Goal: Task Accomplishment & Management: Manage account settings

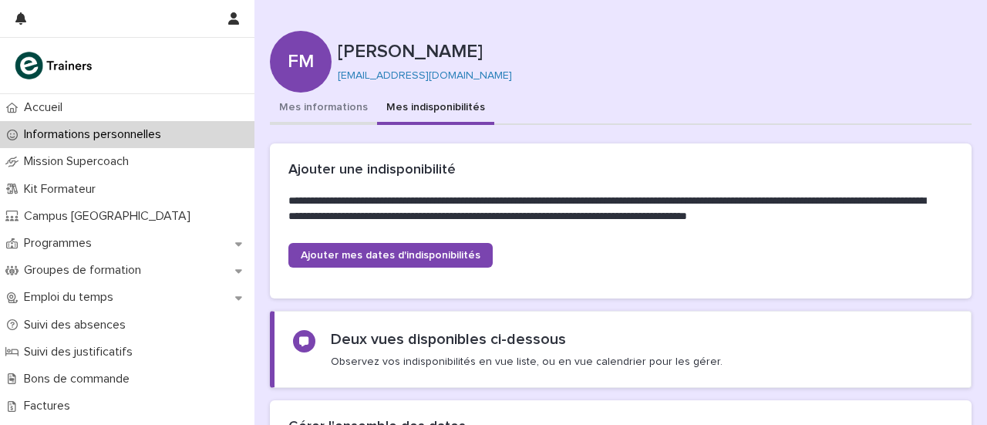
click at [325, 110] on button "Mes informations" at bounding box center [323, 109] width 107 height 32
click at [407, 103] on button "Mes indisponibilités" at bounding box center [435, 109] width 117 height 32
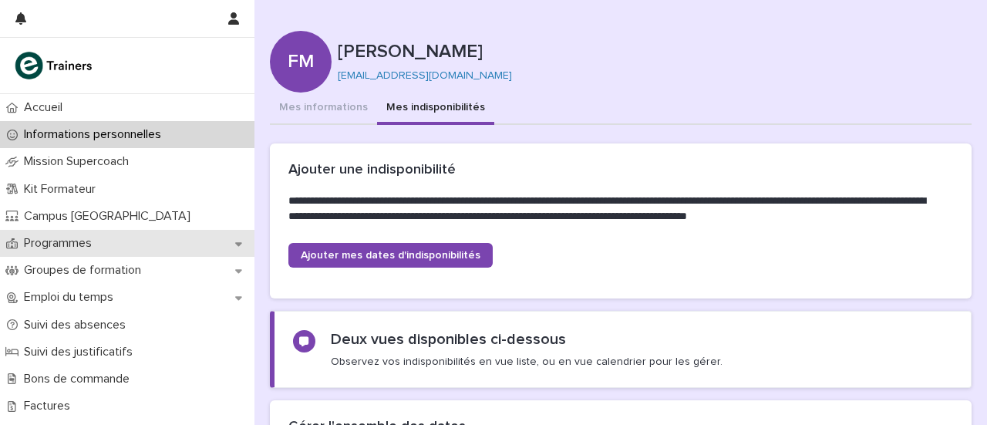
click at [47, 237] on p "Programmes" at bounding box center [61, 243] width 86 height 15
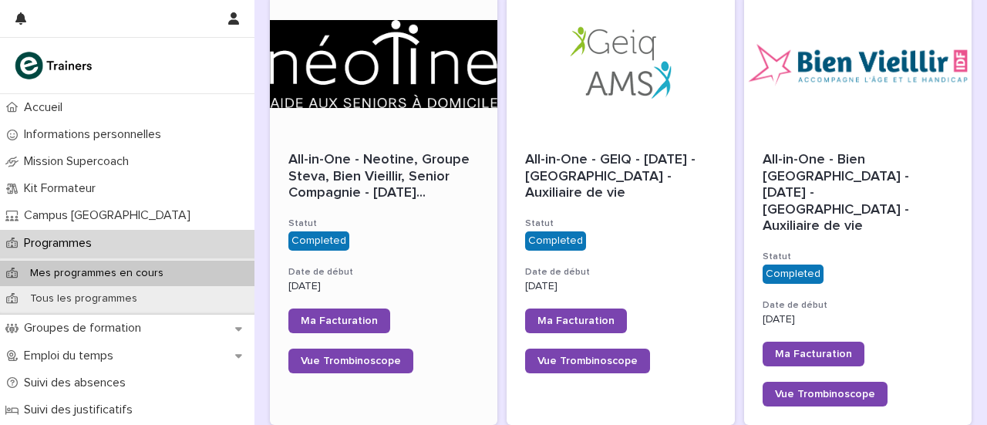
scroll to position [250, 0]
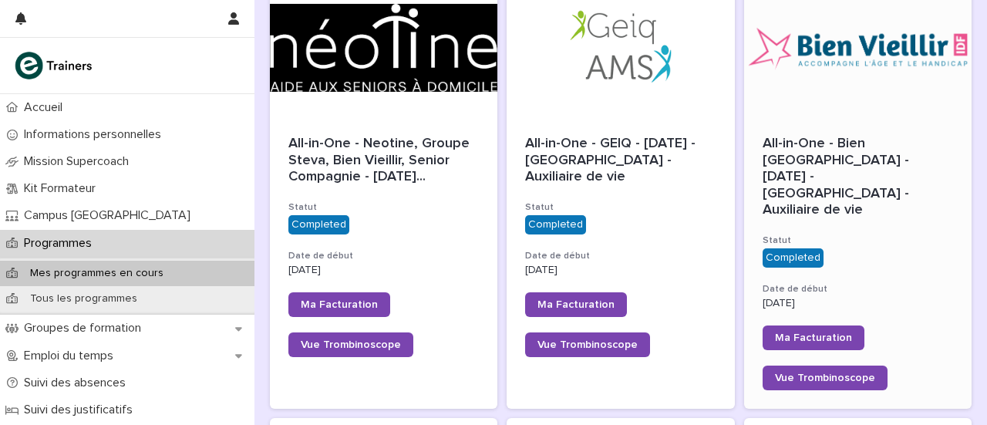
click at [851, 55] on div at bounding box center [858, 47] width 228 height 139
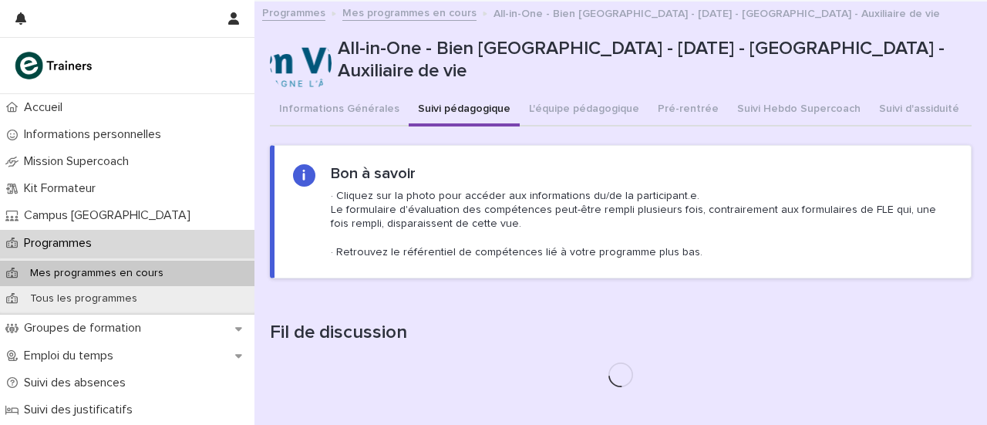
click at [476, 103] on button "Suivi pédagogique" at bounding box center [464, 110] width 111 height 32
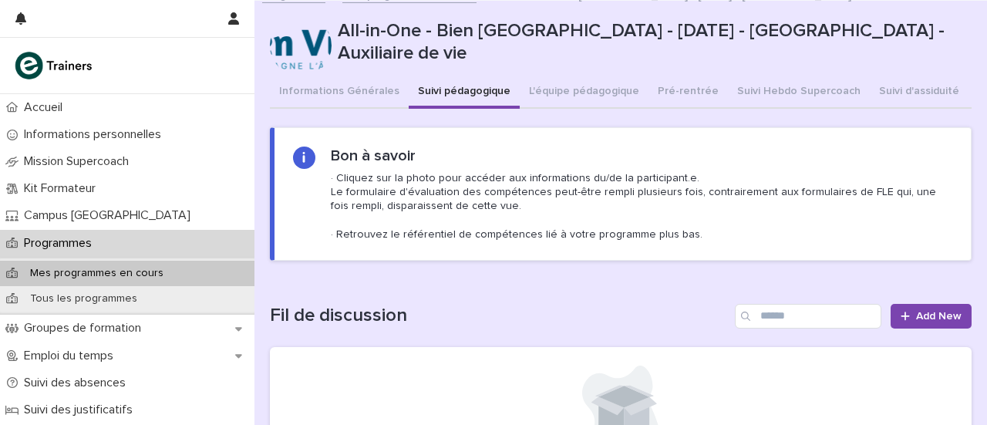
scroll to position [17, 0]
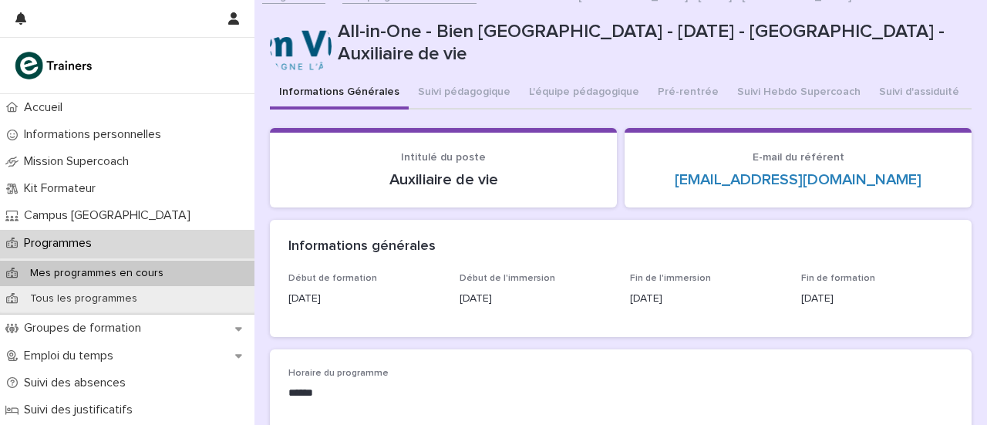
click at [356, 88] on button "Informations Générales" at bounding box center [339, 93] width 139 height 32
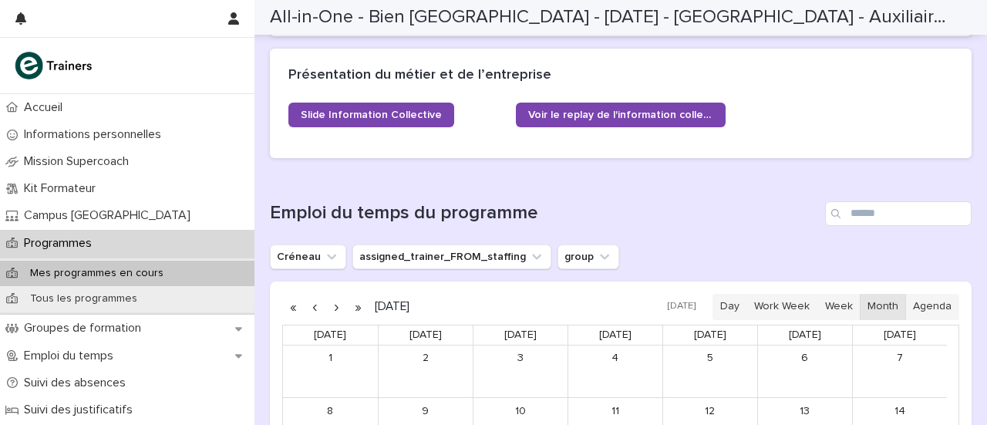
scroll to position [873, 0]
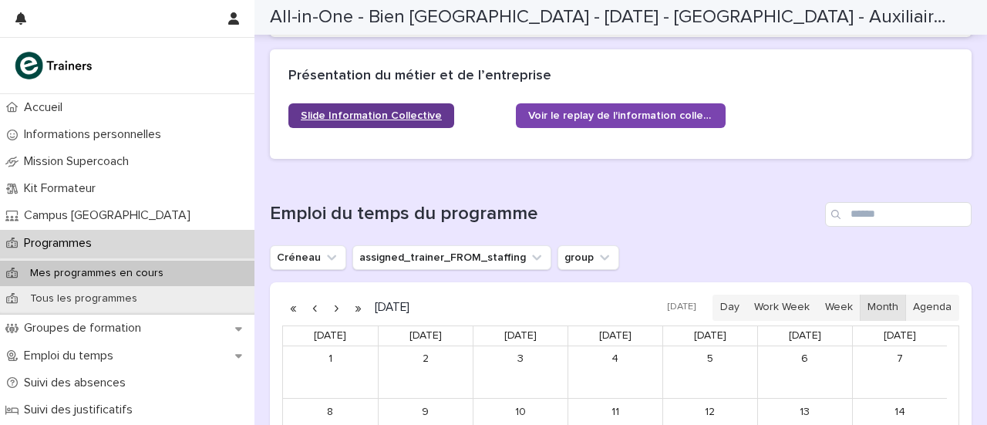
click at [379, 110] on span "Slide Information Collective" at bounding box center [371, 115] width 141 height 11
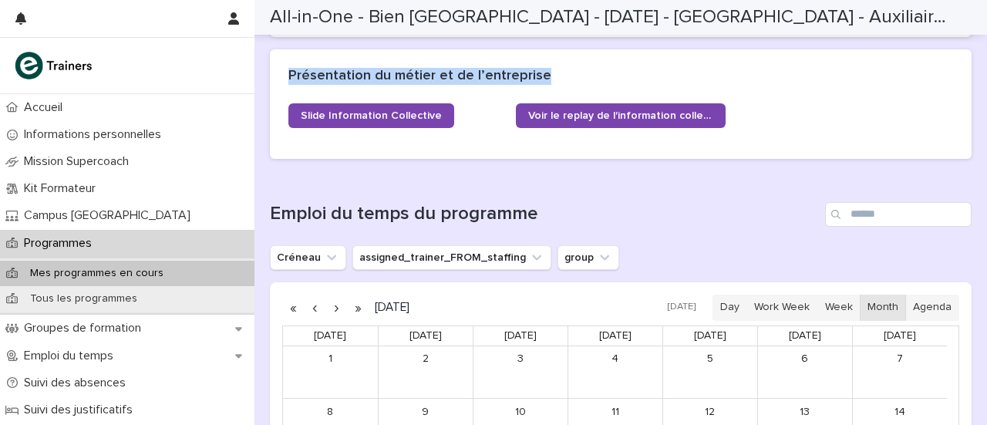
drag, startPoint x: 548, startPoint y: 72, endPoint x: 276, endPoint y: 70, distance: 271.5
click at [276, 70] on div "Présentation du métier et de l’entreprise" at bounding box center [621, 76] width 702 height 54
copy h2 "Présentation du métier et de l’entreprise"
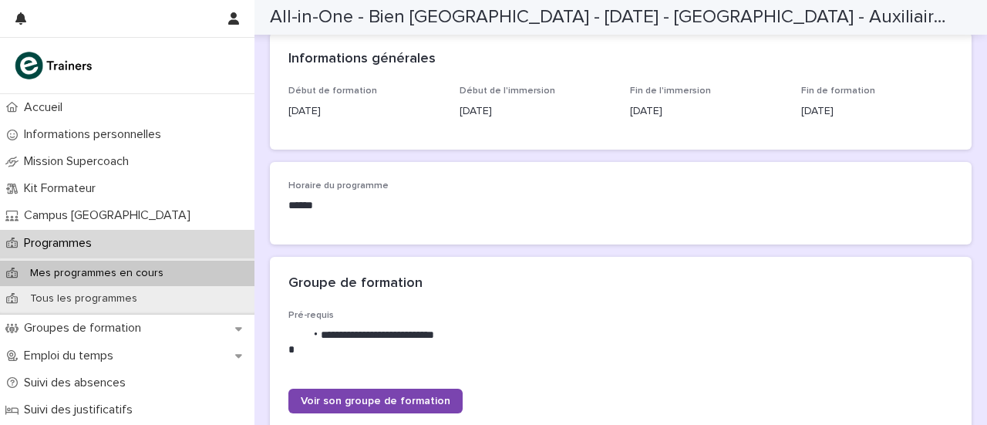
scroll to position [0, 0]
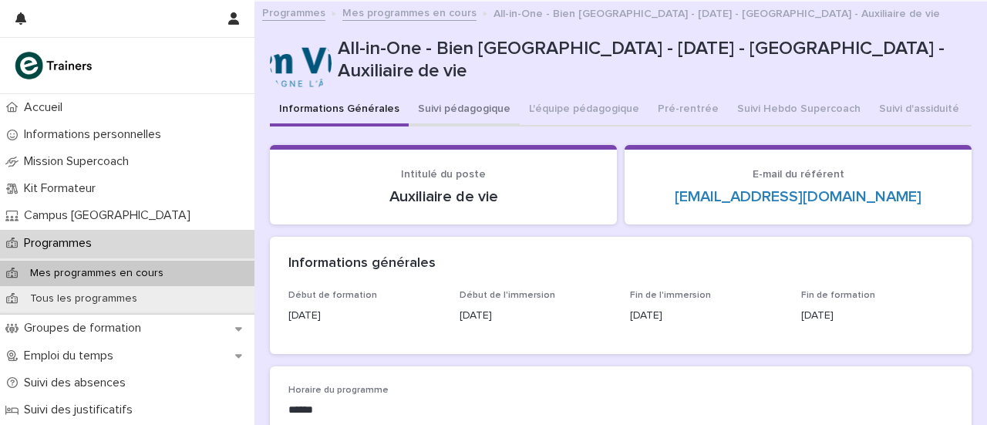
click at [452, 101] on button "Suivi pédagogique" at bounding box center [464, 110] width 111 height 32
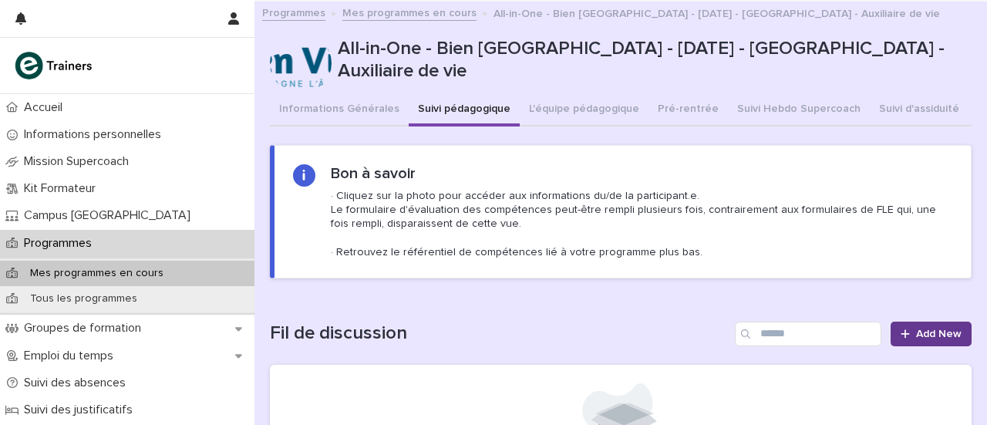
click at [904, 339] on link "Add New" at bounding box center [931, 334] width 81 height 25
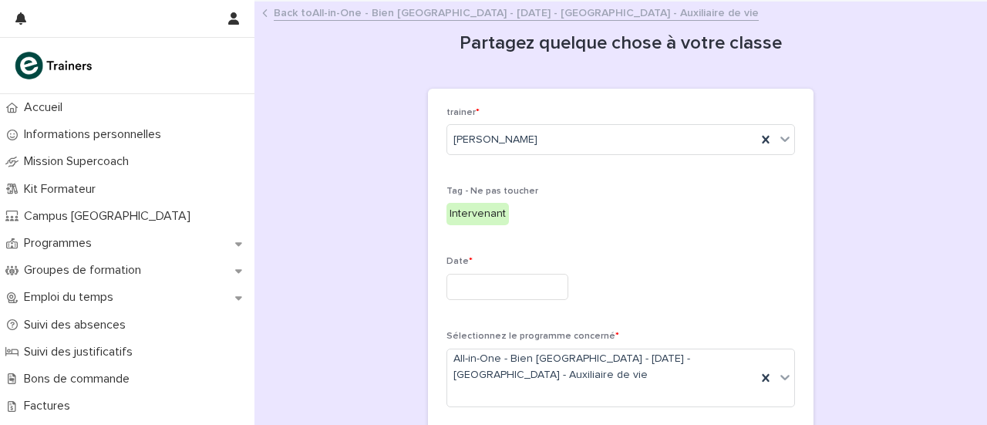
click at [262, 9] on icon at bounding box center [264, 13] width 5 height 8
click at [295, 12] on link "Back to All-in-One - Bien Vieillir - 6 - Octobre 2024 - Île-de-France - Auxilia…" at bounding box center [516, 12] width 485 height 18
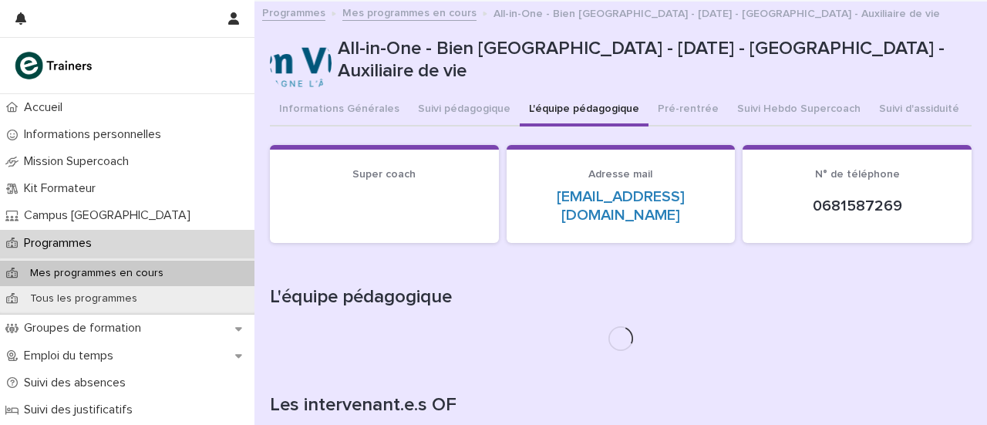
click at [595, 101] on button "L'équipe pédagogique" at bounding box center [584, 110] width 129 height 32
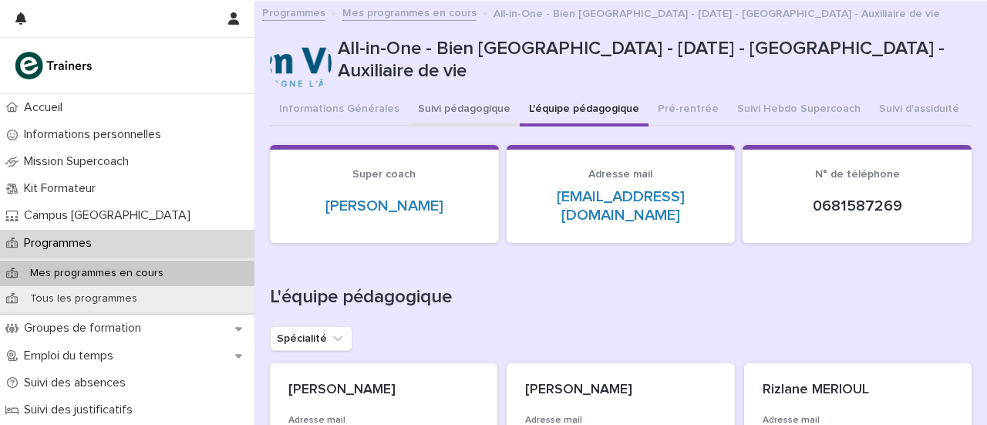
click at [457, 104] on button "Suivi pédagogique" at bounding box center [464, 110] width 111 height 32
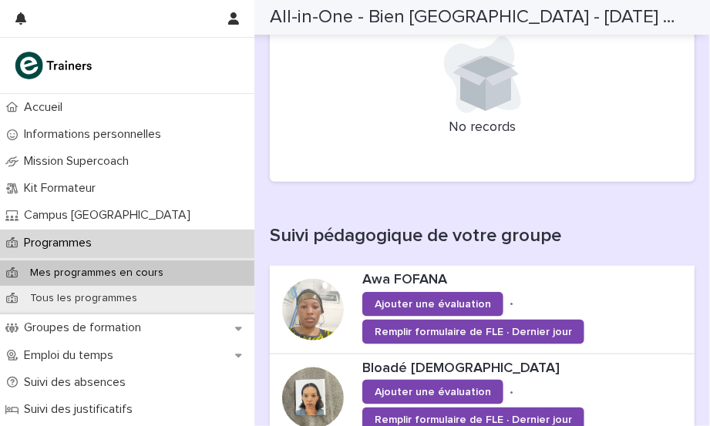
scroll to position [494, 0]
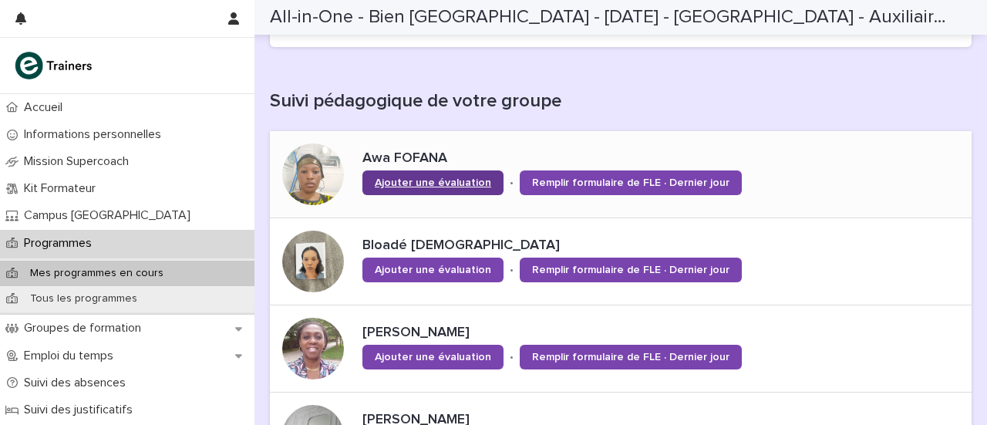
click at [421, 178] on span "Ajouter une évaluation" at bounding box center [433, 182] width 116 height 11
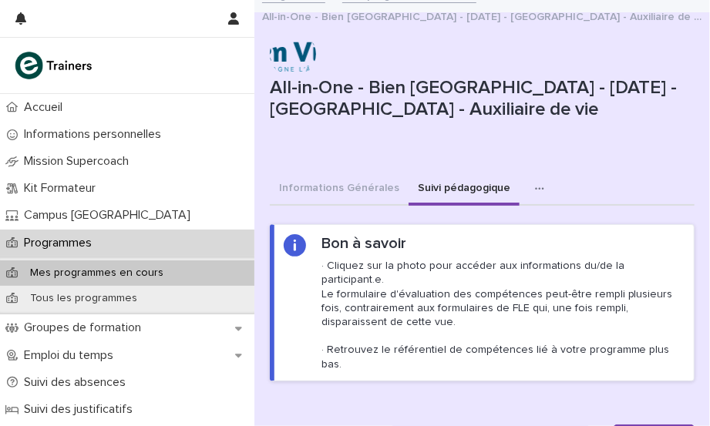
scroll to position [0, 0]
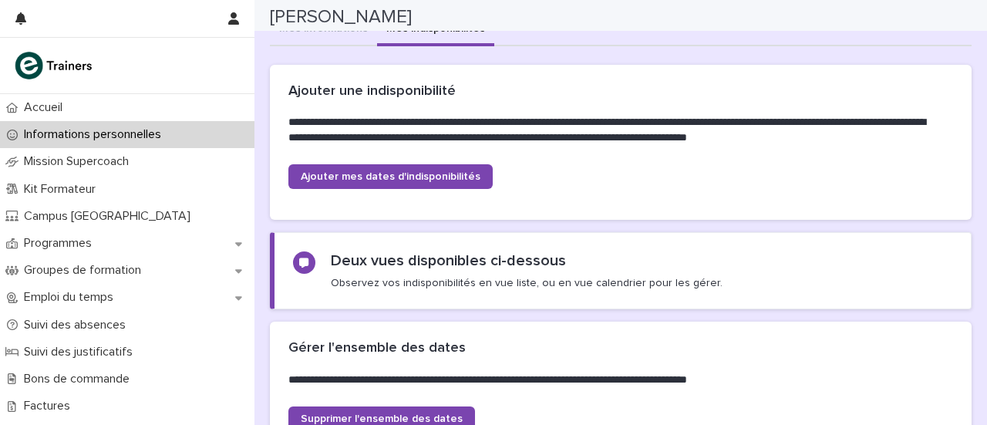
scroll to position [73, 0]
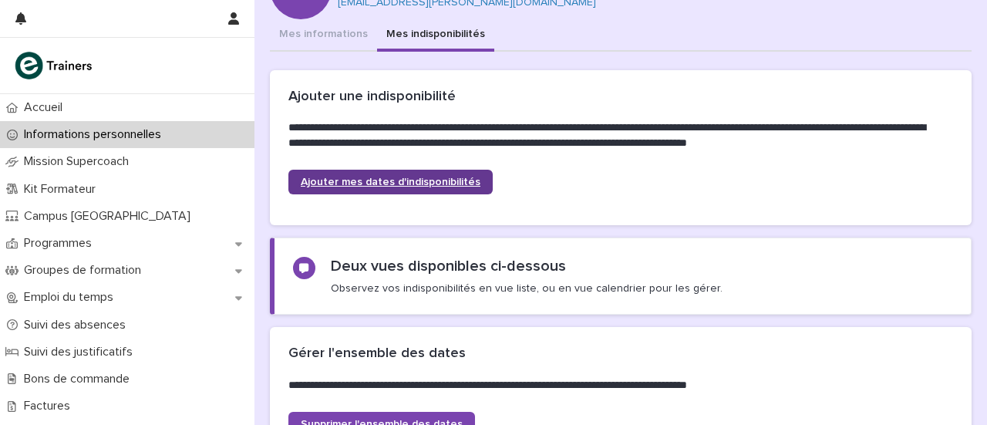
click at [409, 186] on span "Ajouter mes dates d'indisponibilités" at bounding box center [391, 182] width 180 height 11
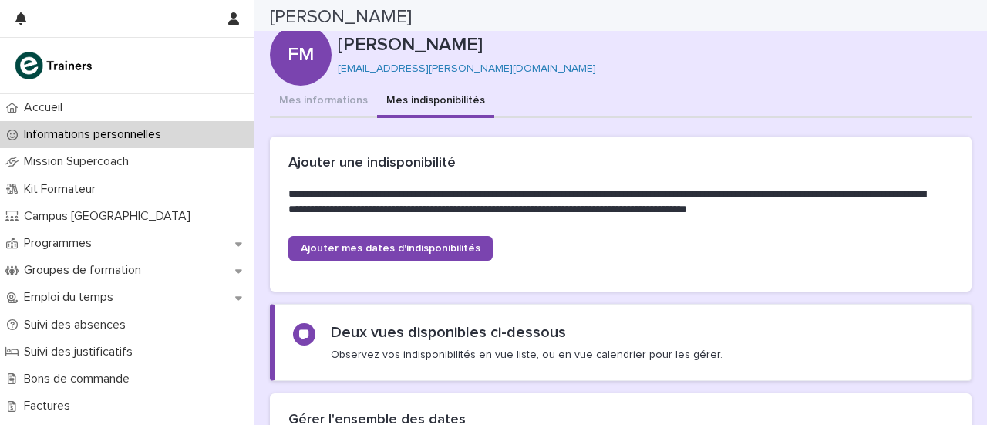
scroll to position [0, 0]
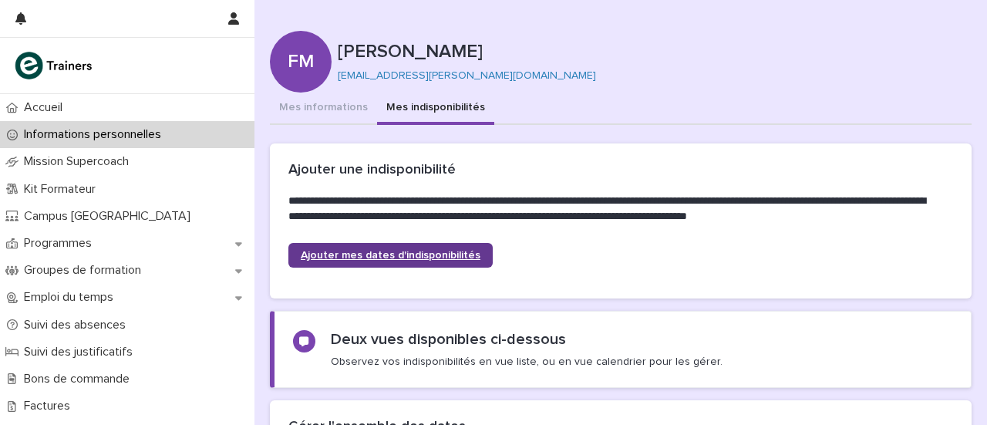
click at [376, 251] on span "Ajouter mes dates d'indisponibilités" at bounding box center [391, 255] width 180 height 11
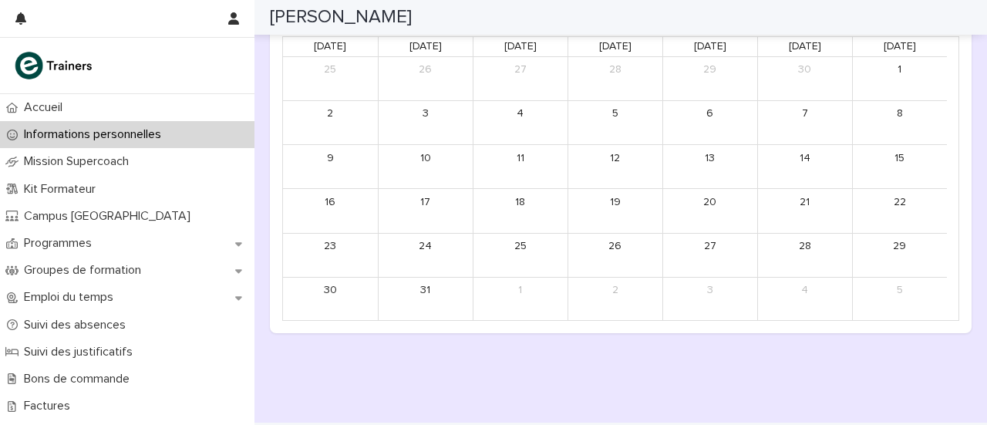
scroll to position [1240, 0]
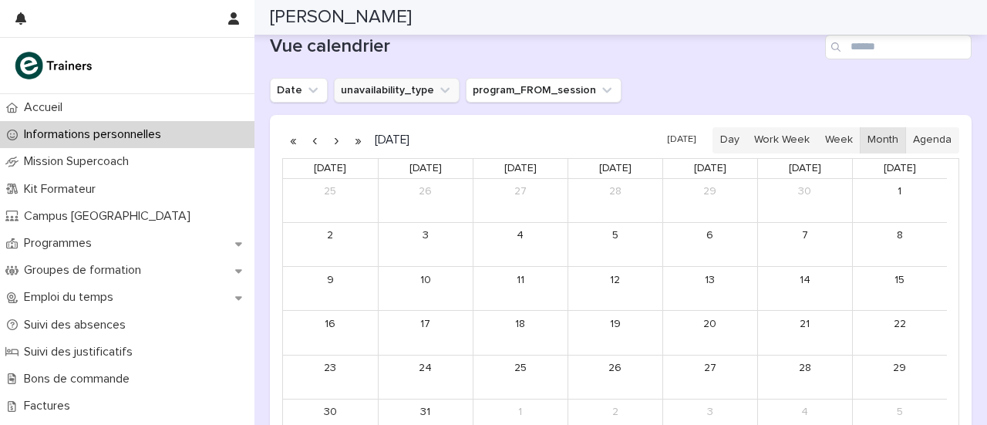
click at [393, 87] on button "unavailability_type" at bounding box center [397, 90] width 126 height 25
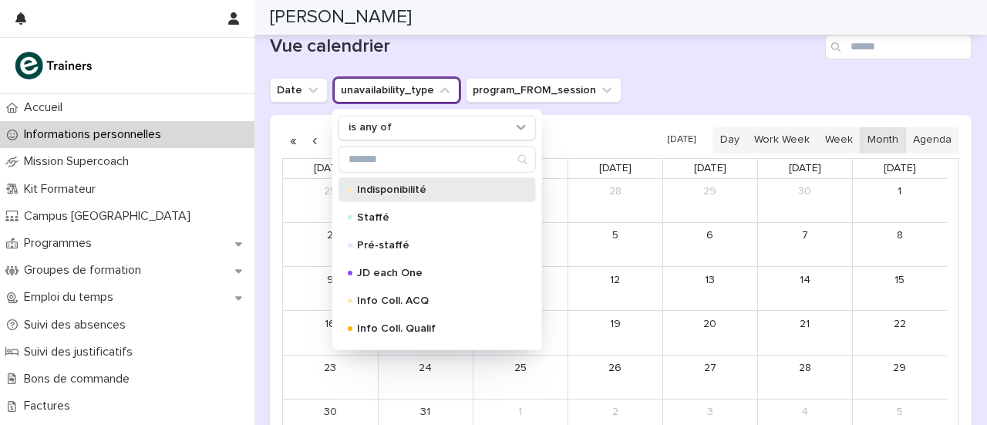
click at [399, 184] on p "Indisponibilité" at bounding box center [434, 189] width 154 height 11
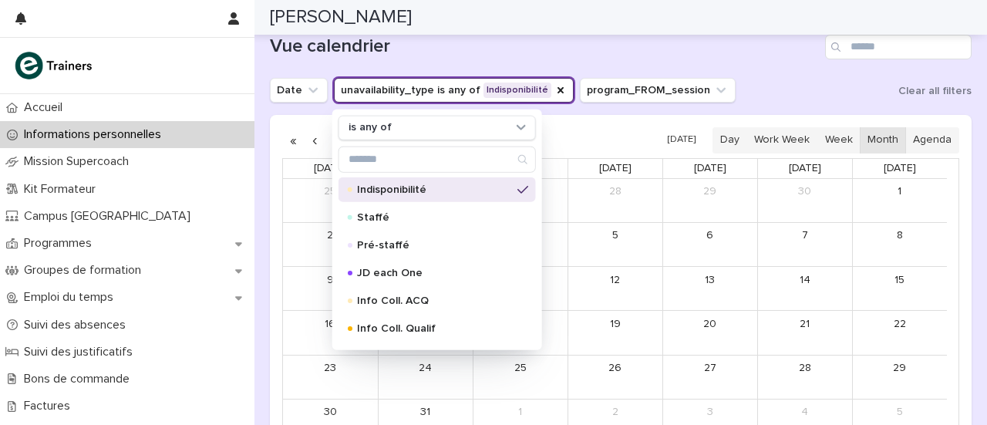
click at [765, 70] on div "Vue calendrier Date unavailability_type is any of Indisponibilité is any of Ind…" at bounding box center [621, 245] width 702 height 420
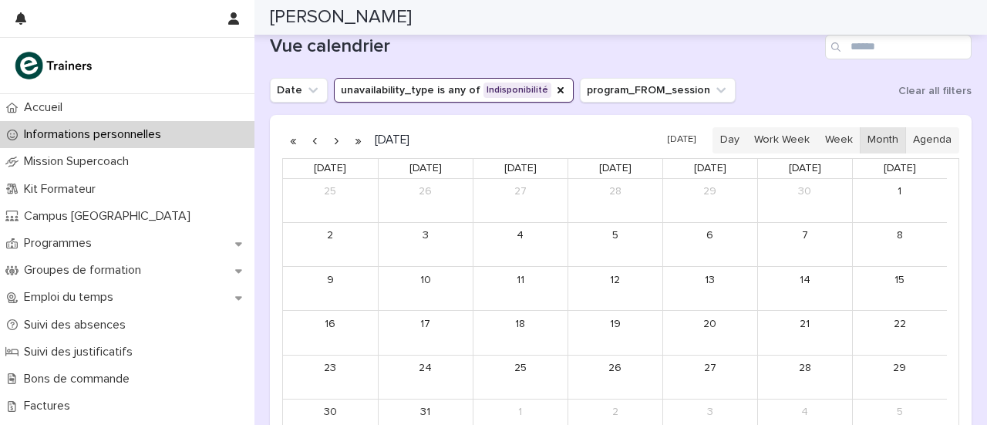
click at [352, 140] on button "button" at bounding box center [358, 140] width 22 height 25
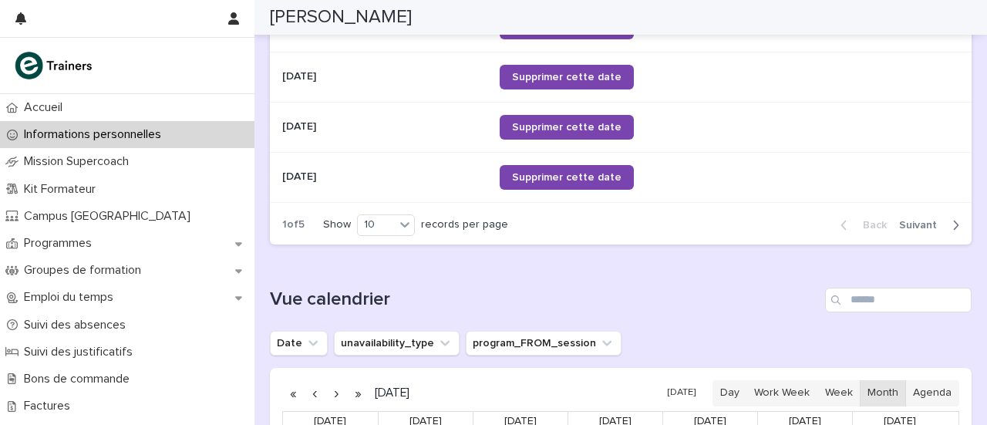
scroll to position [986, 0]
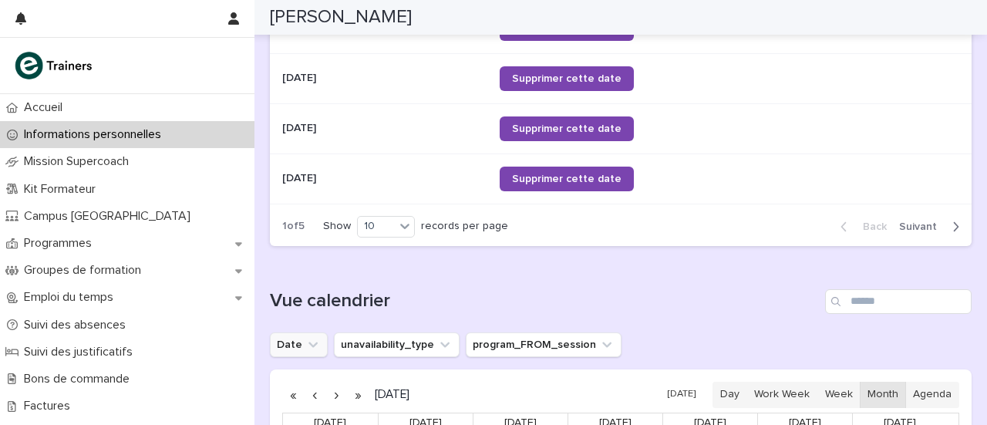
click at [296, 340] on button "Date" at bounding box center [299, 344] width 58 height 25
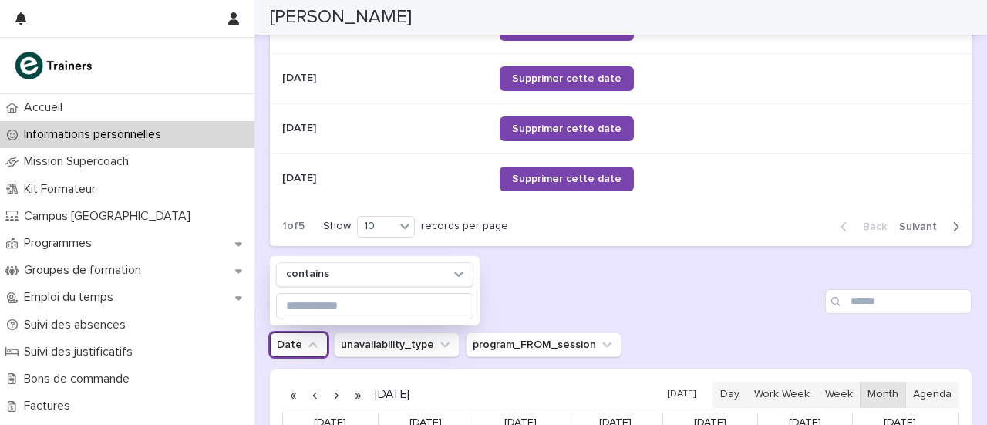
click at [548, 297] on h1 "Vue calendrier" at bounding box center [544, 301] width 549 height 22
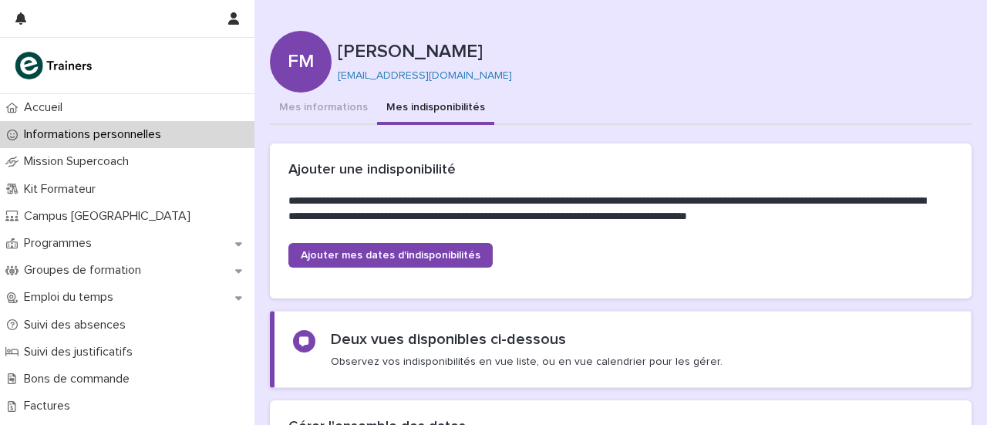
scroll to position [292, 0]
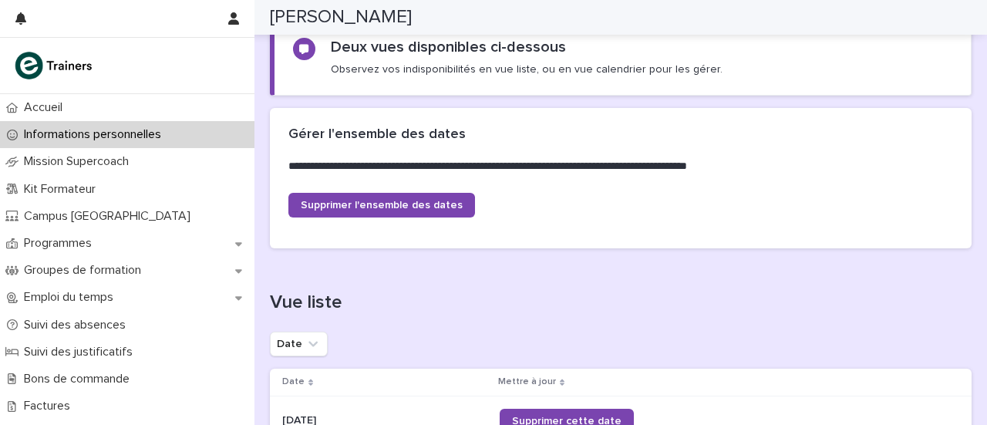
drag, startPoint x: 828, startPoint y: 8, endPoint x: 575, endPoint y: 305, distance: 390.6
click at [575, 305] on h1 "Vue liste" at bounding box center [621, 303] width 702 height 22
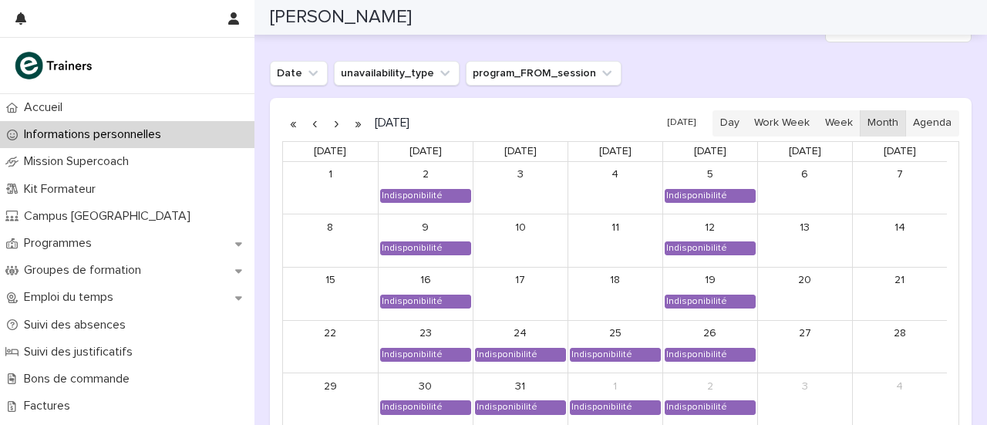
scroll to position [1259, 0]
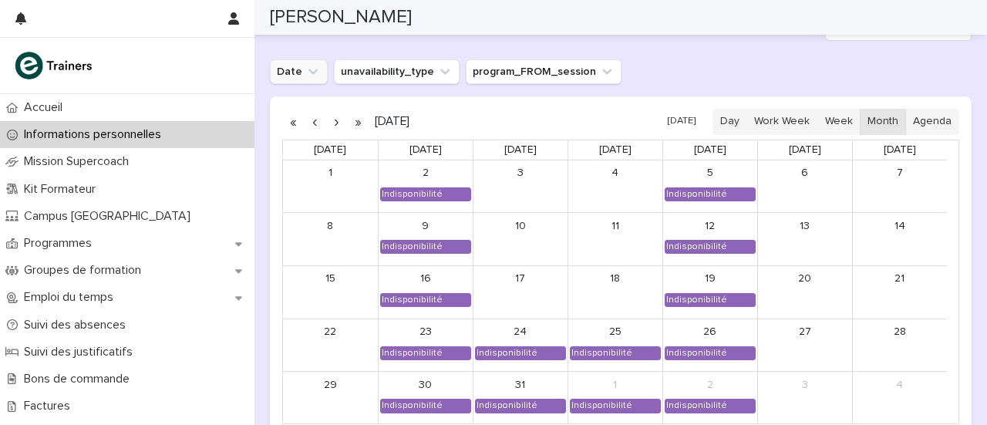
click at [305, 69] on icon "Date" at bounding box center [312, 71] width 15 height 15
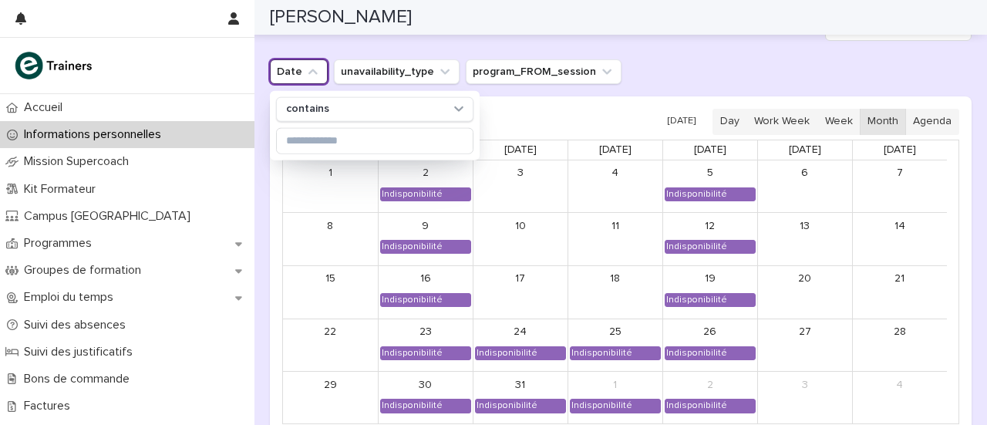
click at [693, 86] on div "Vue calendrier Date contains unavailability_type program_FROM_session [DATE] [D…" at bounding box center [621, 226] width 702 height 420
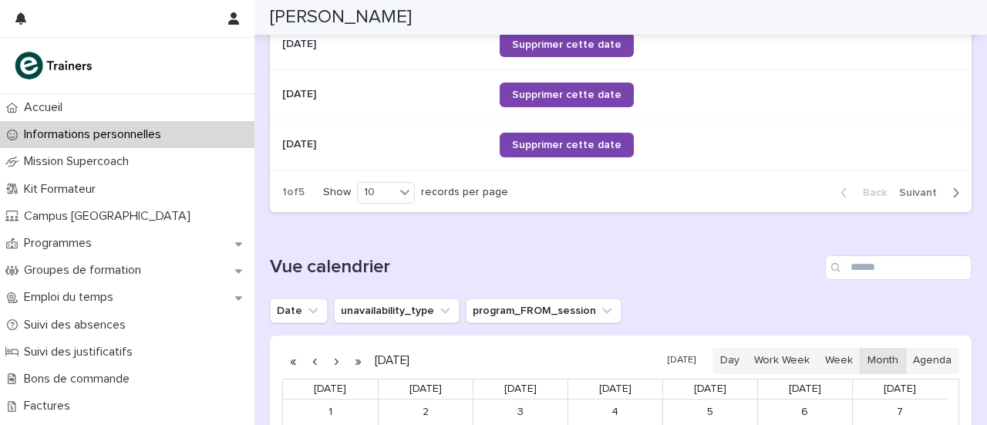
scroll to position [1020, 0]
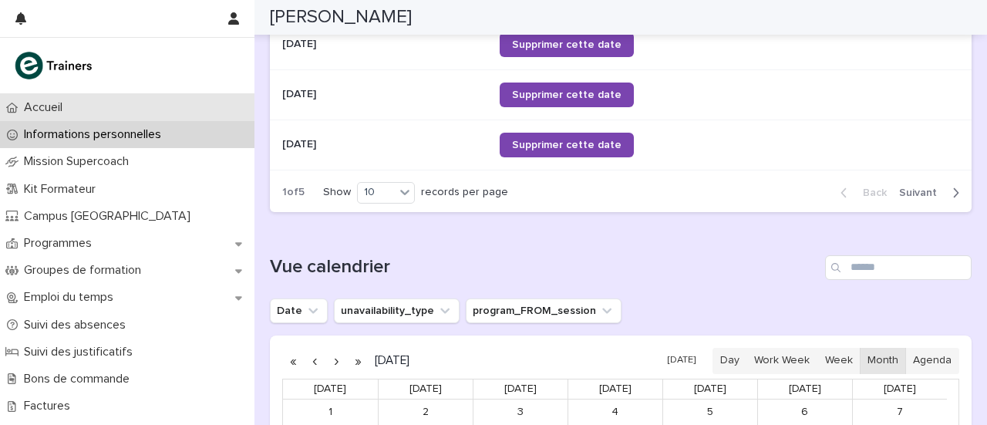
click at [26, 102] on p "Accueil" at bounding box center [46, 107] width 57 height 15
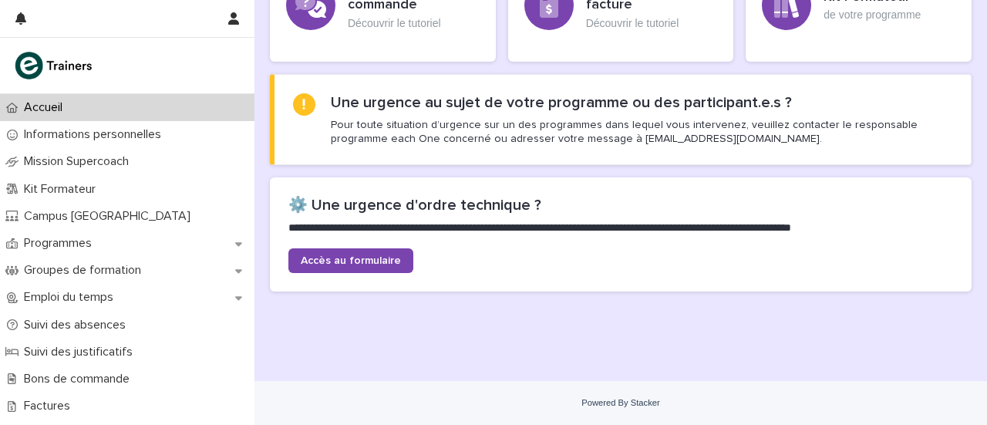
scroll to position [535, 0]
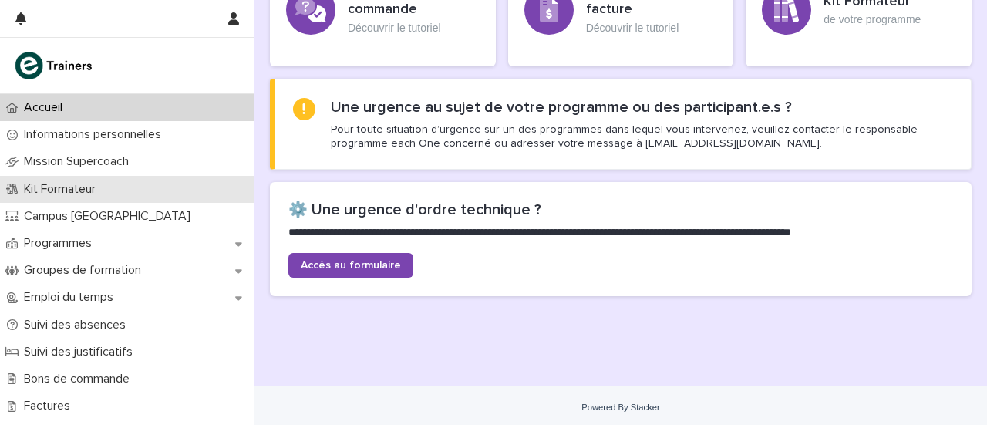
click at [63, 187] on p "Kit Formateur" at bounding box center [63, 189] width 90 height 15
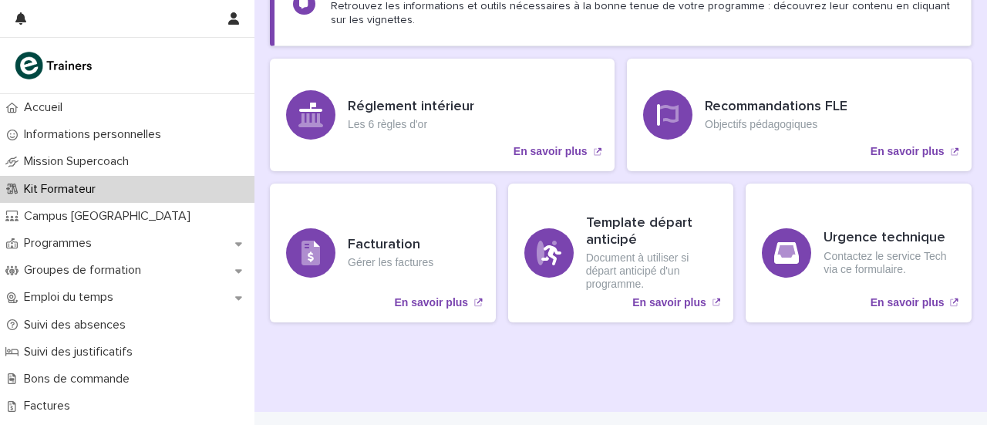
scroll to position [463, 0]
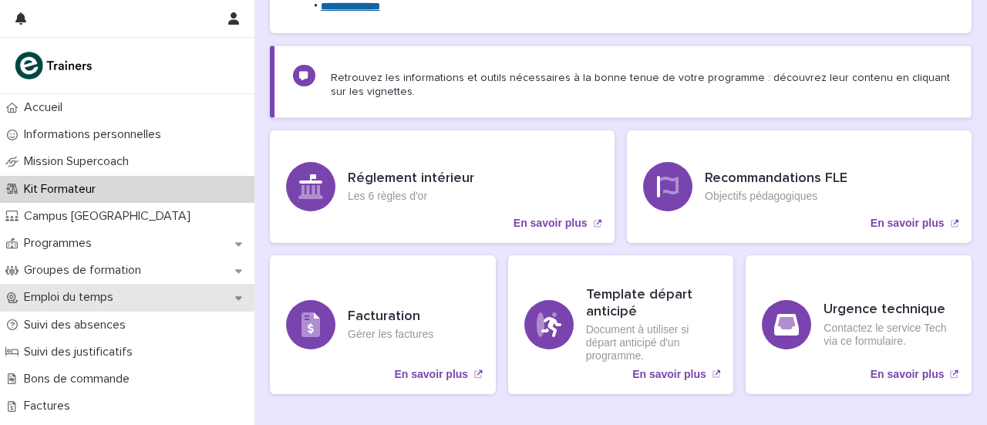
click at [79, 294] on p "Emploi du temps" at bounding box center [72, 297] width 108 height 15
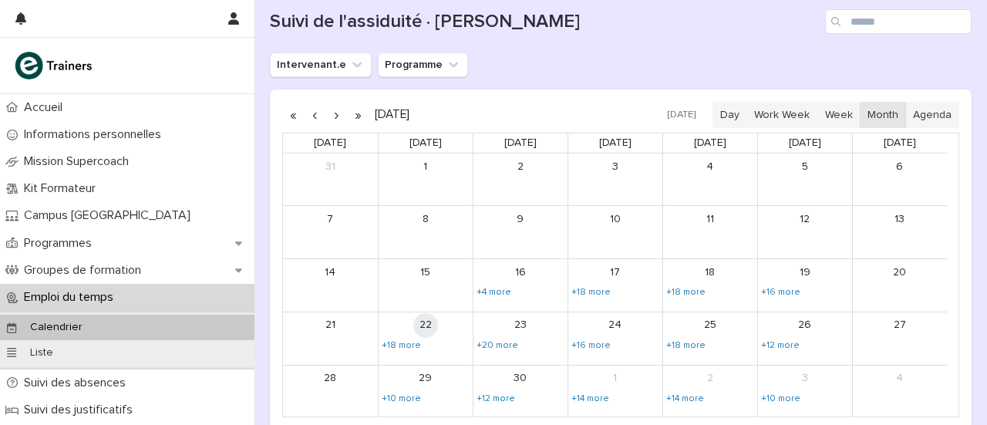
scroll to position [257, 0]
